Goal: Task Accomplishment & Management: Complete application form

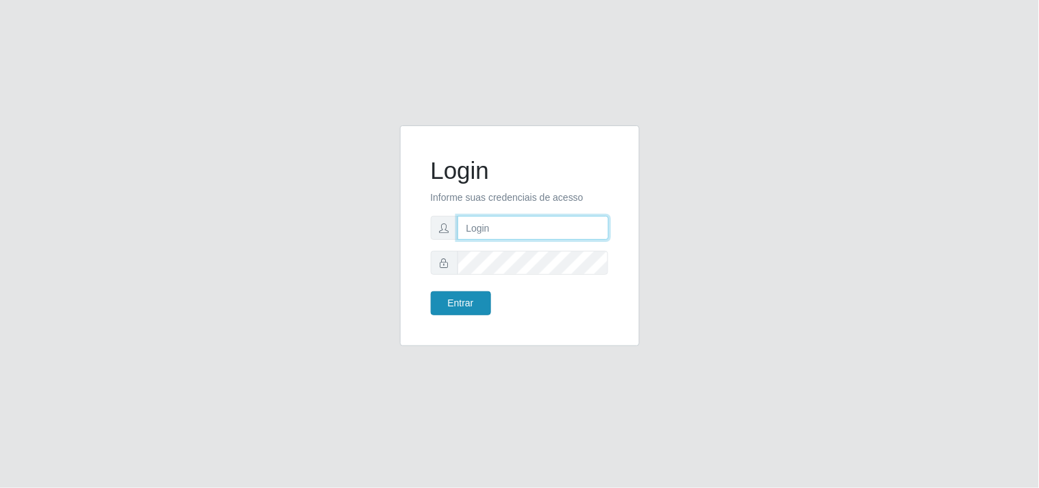
type input "analucia@cestao"
click at [468, 306] on button "Entrar" at bounding box center [461, 303] width 60 height 24
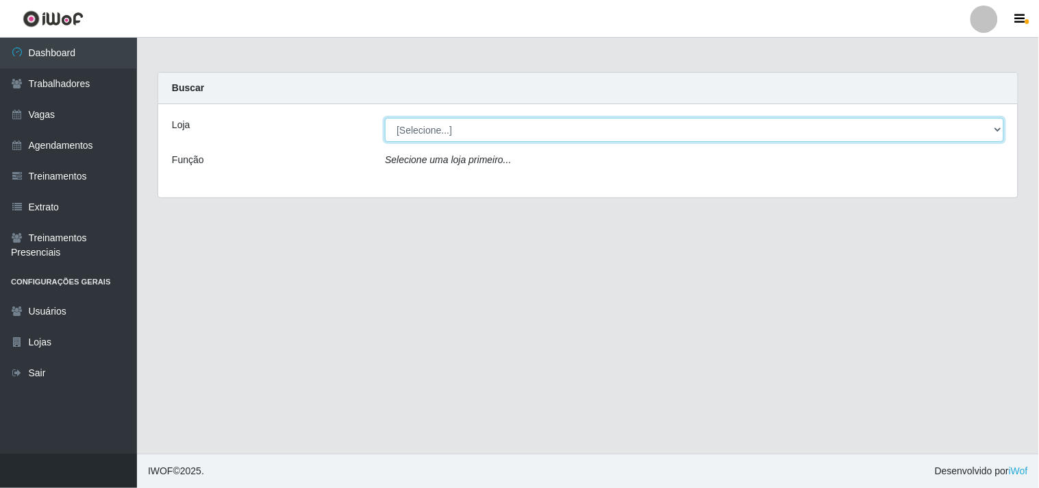
click at [434, 121] on select "[Selecione...] O Cestão - Geisel" at bounding box center [694, 130] width 619 height 24
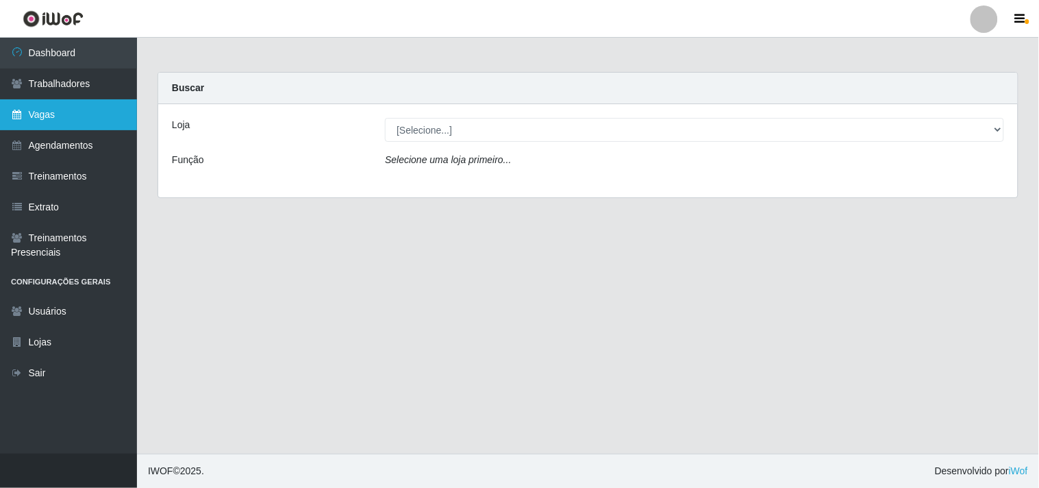
click at [84, 119] on link "Vagas" at bounding box center [68, 114] width 137 height 31
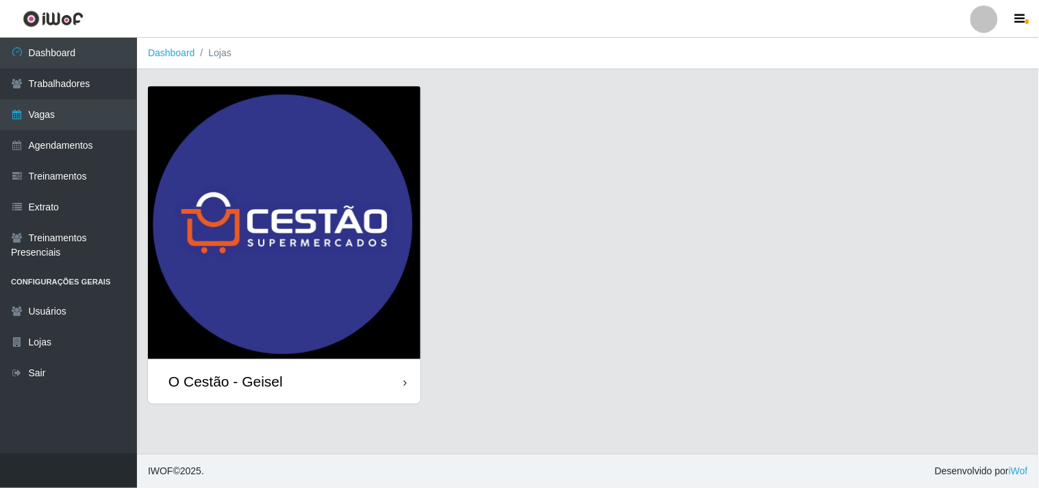
click at [282, 385] on div "O Cestão - Geisel" at bounding box center [284, 381] width 273 height 45
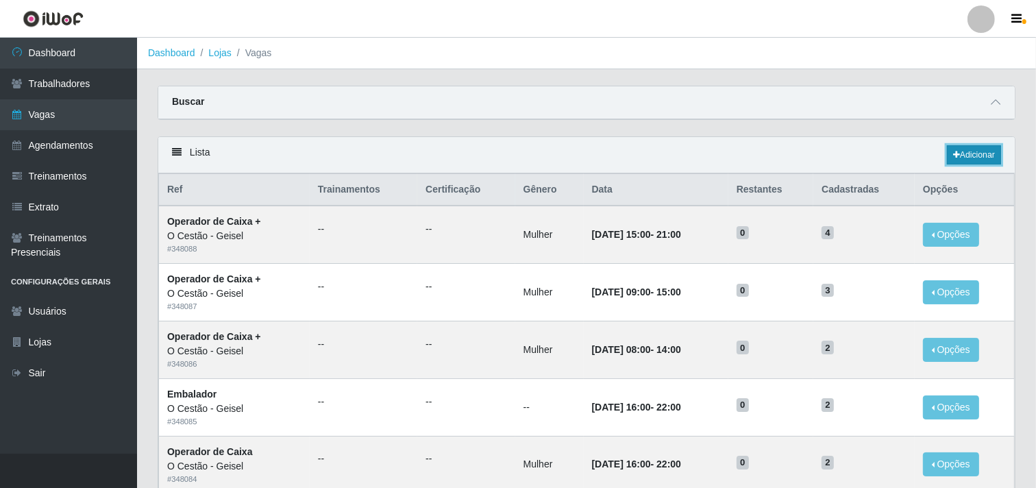
click at [970, 148] on link "Adicionar" at bounding box center [974, 154] width 54 height 19
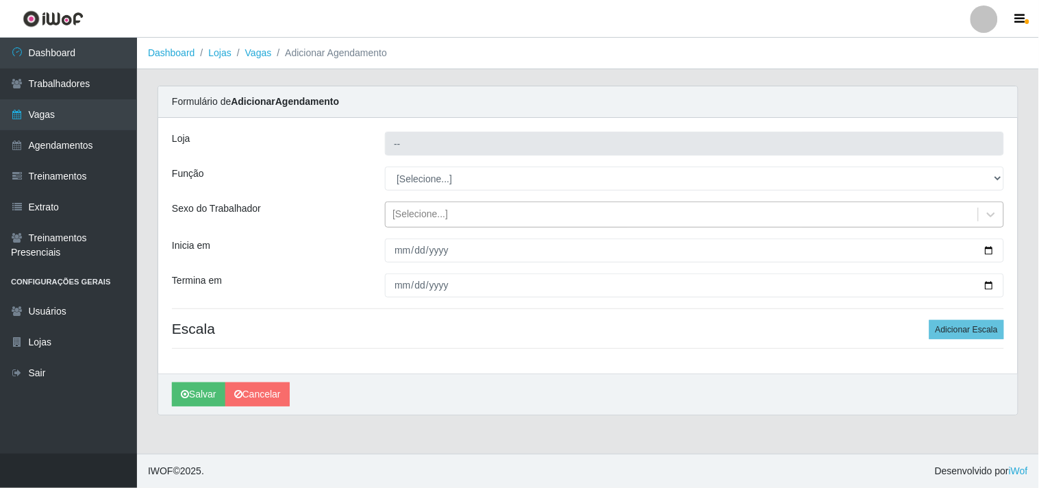
type input "O Cestão - Geisel"
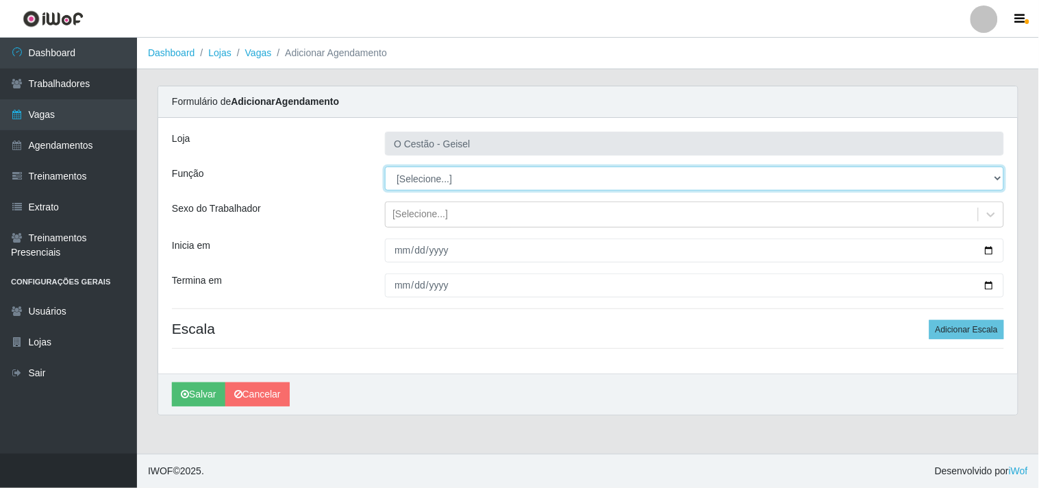
click at [433, 182] on select "[Selecione...] ASG ASG + ASG ++ Auxiliar de Estoque Auxiliar de Estoque + Auxil…" at bounding box center [694, 178] width 619 height 24
select select "22"
click at [385, 166] on select "[Selecione...] ASG ASG + ASG ++ Auxiliar de Estoque Auxiliar de Estoque + Auxil…" at bounding box center [694, 178] width 619 height 24
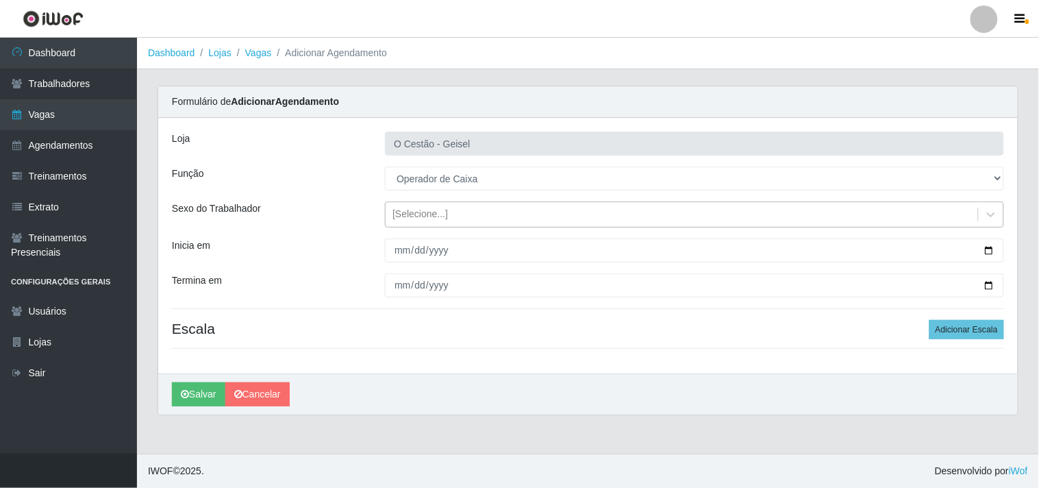
click at [454, 216] on div "[Selecione...]" at bounding box center [682, 214] width 593 height 23
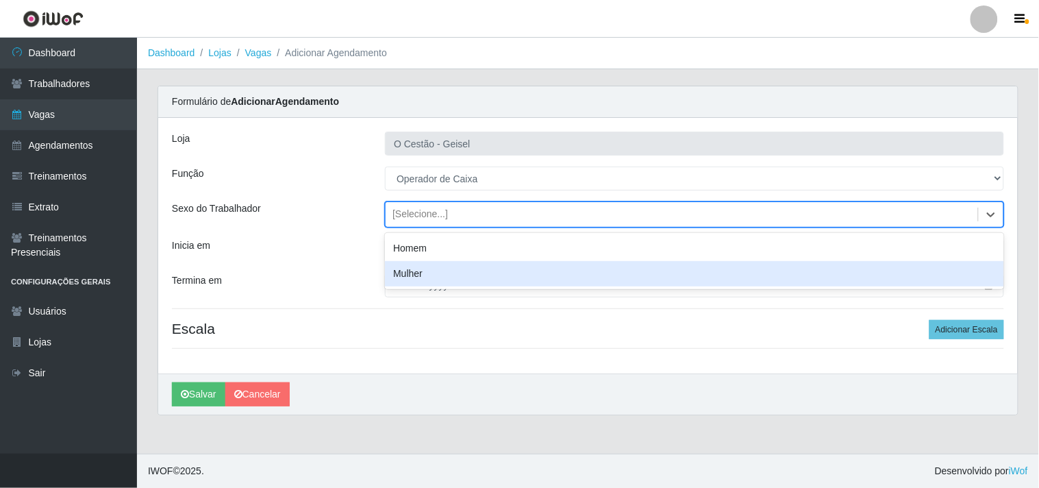
click at [473, 274] on div "Mulher" at bounding box center [694, 273] width 619 height 25
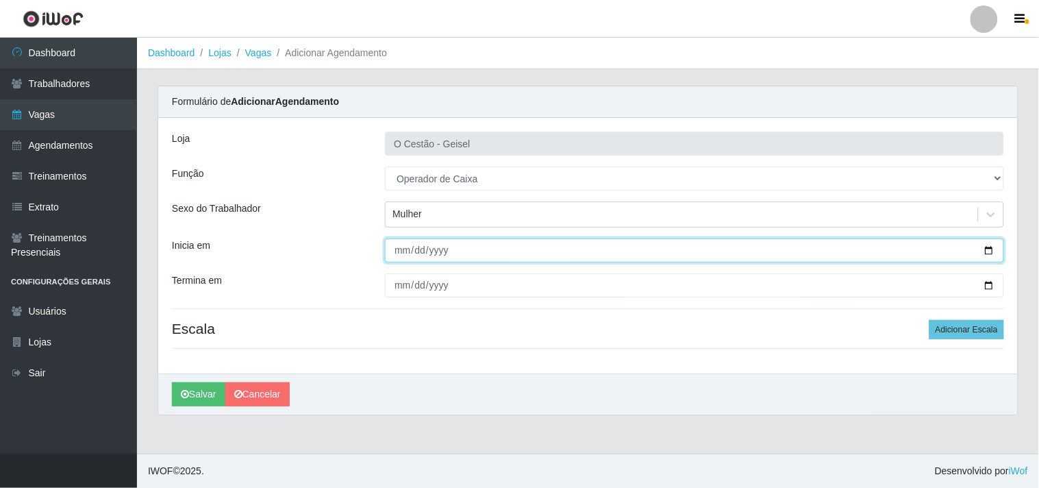
click at [400, 251] on input "Inicia em" at bounding box center [694, 250] width 619 height 24
type input "[DATE]"
click at [172, 382] on button "Salvar" at bounding box center [198, 394] width 53 height 24
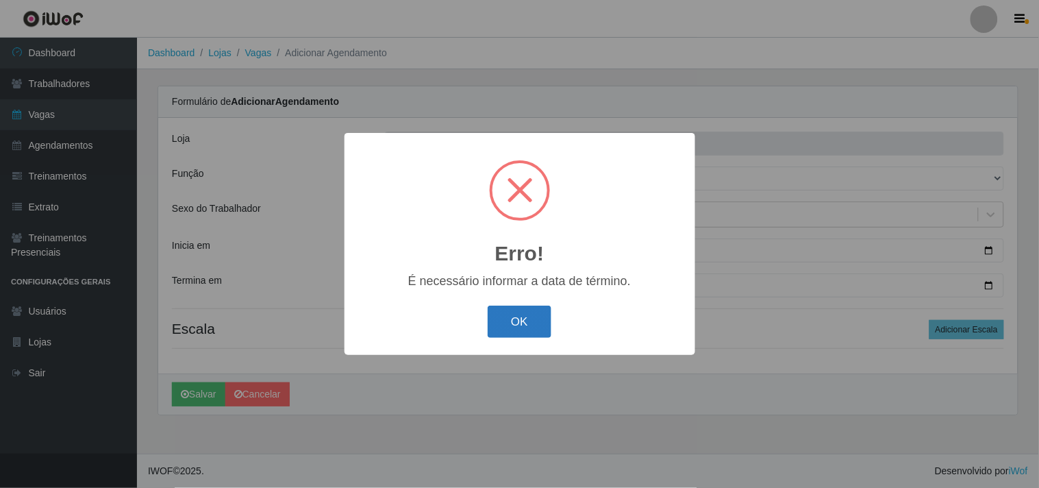
click at [531, 323] on button "OK" at bounding box center [520, 322] width 64 height 32
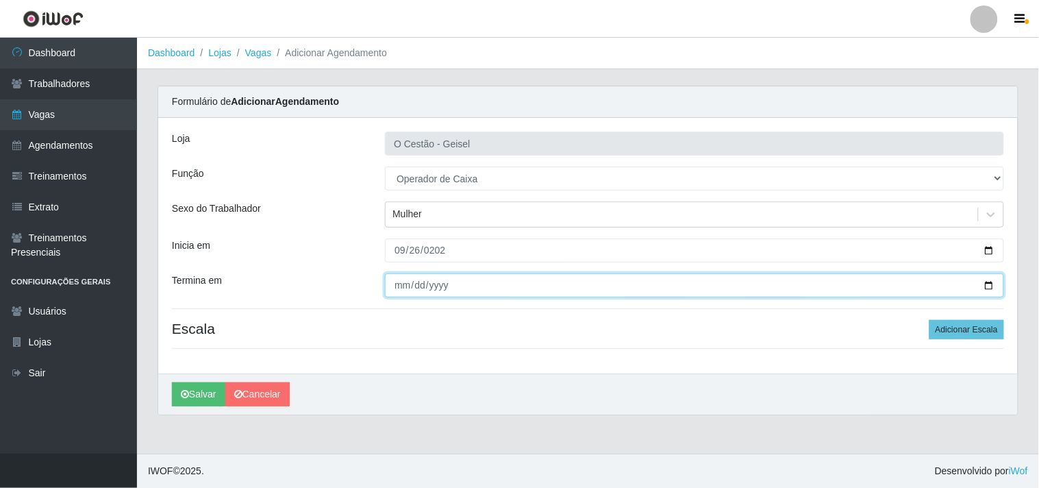
click at [400, 284] on input "Termina em" at bounding box center [694, 285] width 619 height 24
type input "[DATE]"
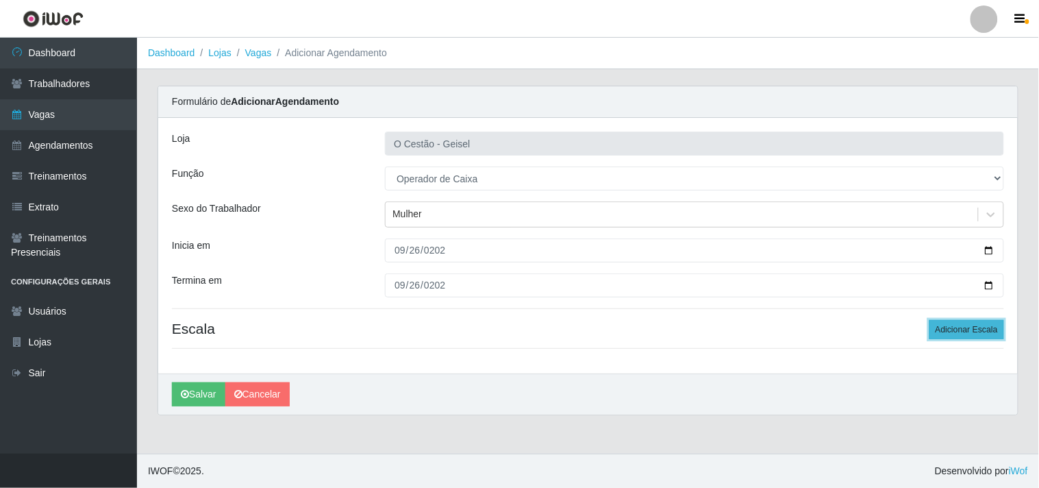
click at [963, 324] on button "Adicionar Escala" at bounding box center [967, 329] width 75 height 19
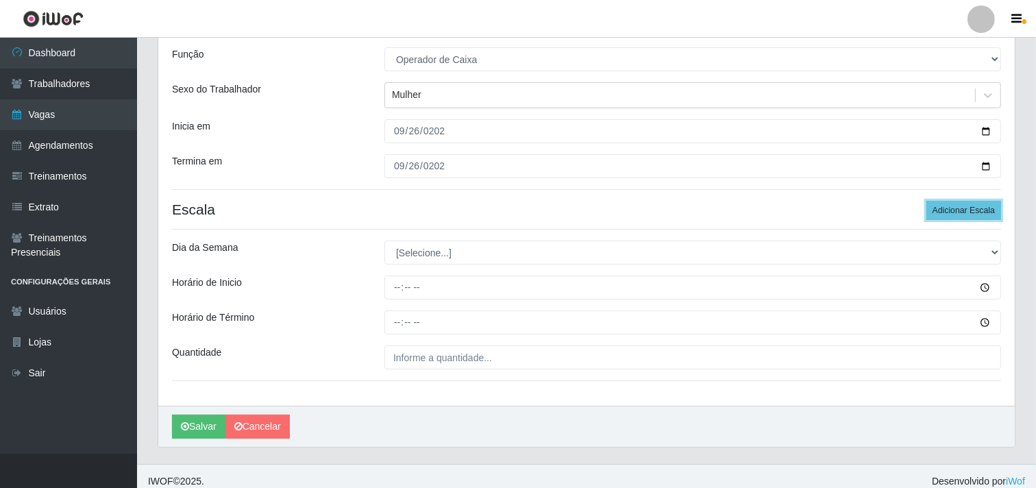
scroll to position [130, 0]
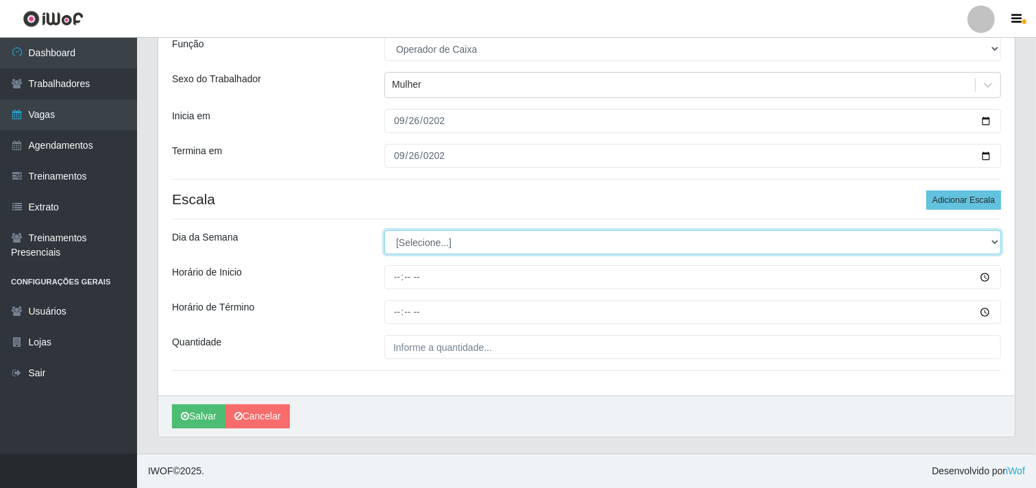
click at [430, 240] on select "[Selecione...] Segunda Terça Quarta Quinta Sexta Sábado Domingo" at bounding box center [692, 242] width 617 height 24
select select "5"
click at [384, 230] on select "[Selecione...] Segunda Terça Quarta Quinta Sexta Sábado Domingo" at bounding box center [692, 242] width 617 height 24
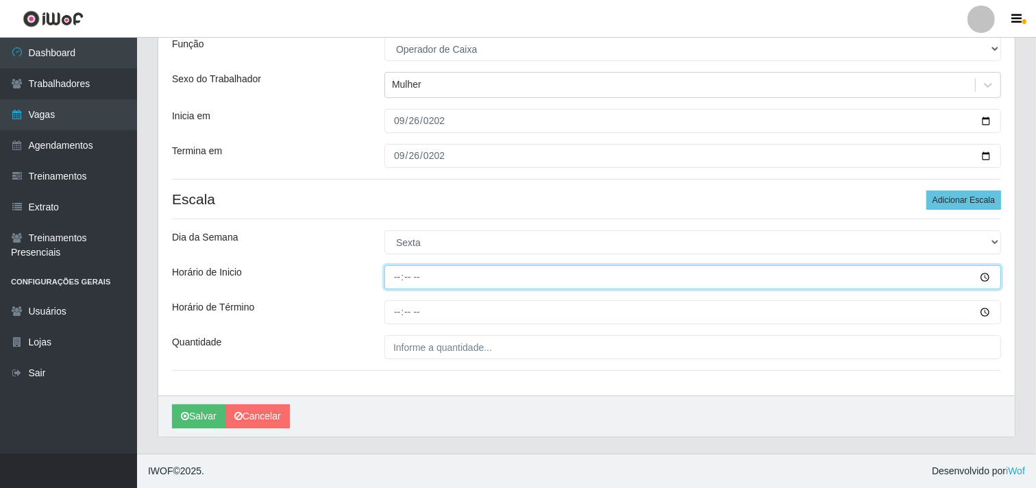
click at [395, 276] on input "Horário de Inicio" at bounding box center [692, 277] width 617 height 24
type input "16:00"
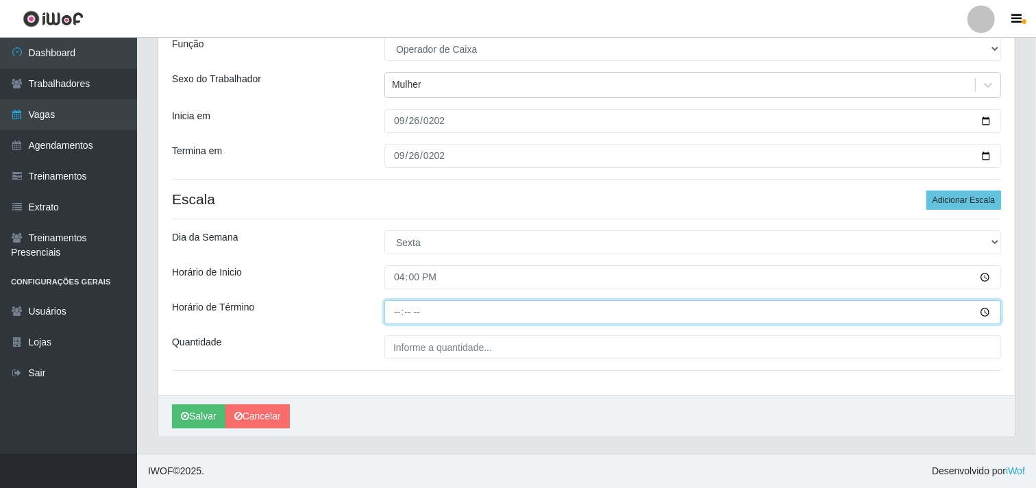
click at [395, 304] on input "Horário de Término" at bounding box center [692, 312] width 617 height 24
type input "22:00"
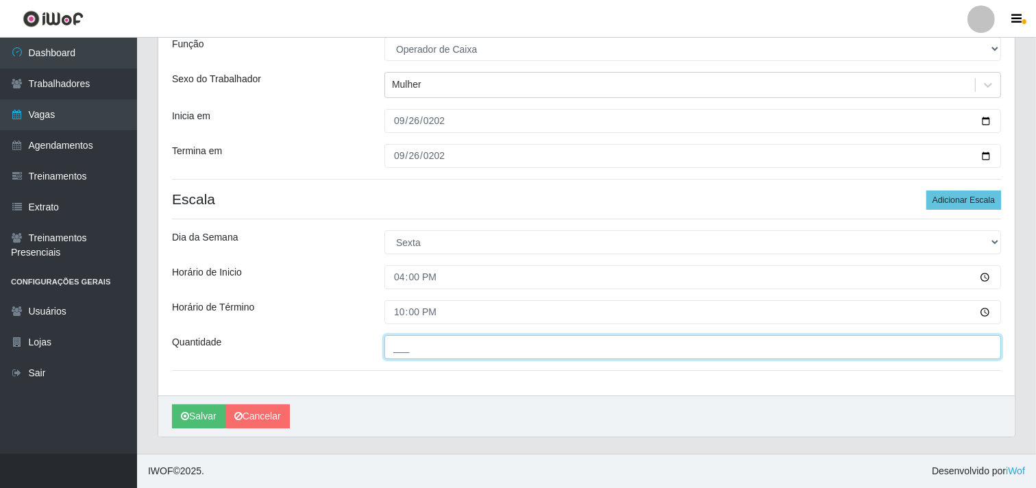
click at [423, 353] on input "___" at bounding box center [692, 347] width 617 height 24
type input "3__"
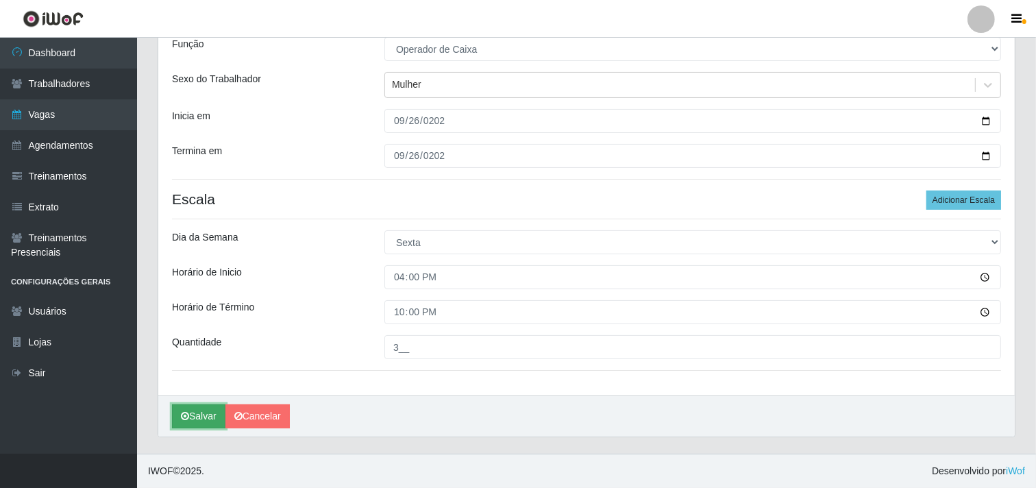
click at [200, 412] on button "Salvar" at bounding box center [198, 416] width 53 height 24
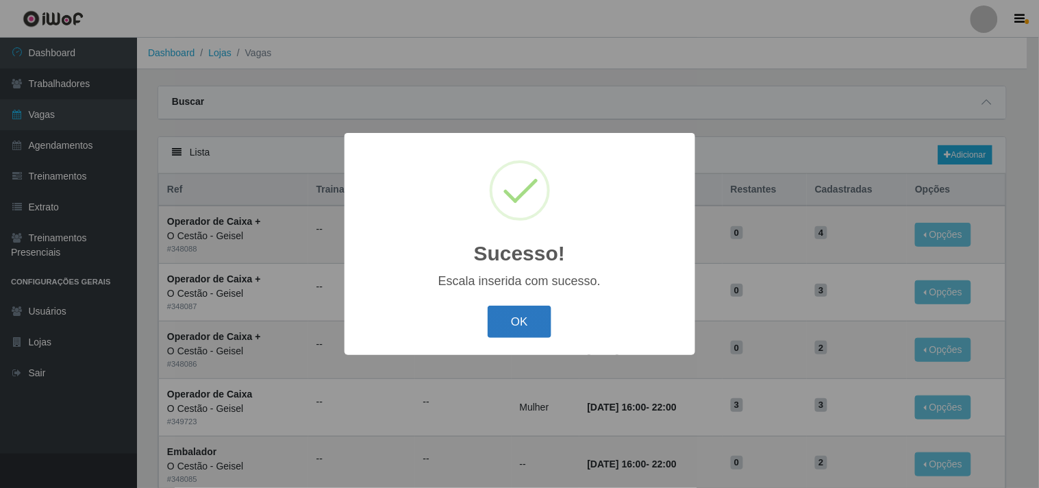
click at [516, 322] on button "OK" at bounding box center [520, 322] width 64 height 32
